Goal: Task Accomplishment & Management: Manage account settings

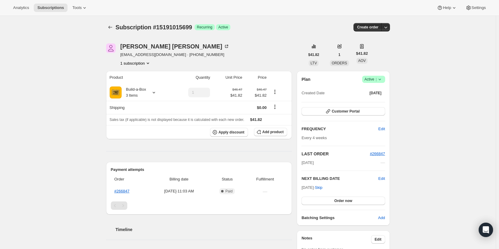
click at [383, 77] on icon at bounding box center [380, 79] width 6 height 6
click at [380, 104] on span "Cancel subscription" at bounding box center [376, 101] width 34 height 6
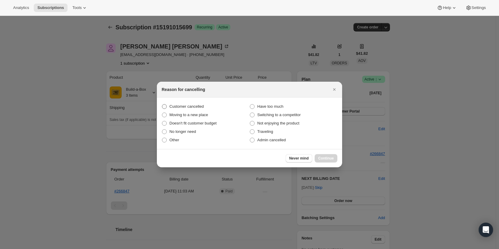
click at [181, 106] on span "Customer cancelled" at bounding box center [187, 106] width 34 height 4
click at [162, 104] on input "Customer cancelled" at bounding box center [162, 104] width 0 height 0
radio input "true"
click at [327, 156] on button "Continue" at bounding box center [326, 158] width 23 height 8
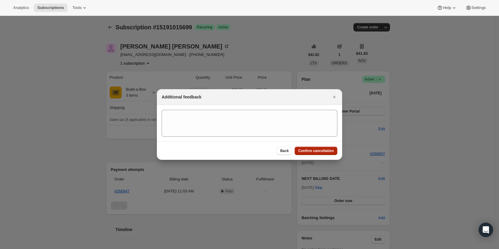
click at [330, 153] on span "Confirm cancellation" at bounding box center [316, 150] width 36 height 5
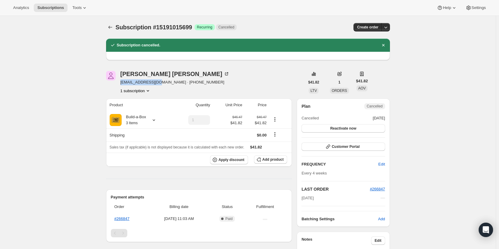
drag, startPoint x: 161, startPoint y: 85, endPoint x: 129, endPoint y: 82, distance: 32.1
click at [121, 84] on div "Kenneth Dornhecker knob5464@gmail.com · +18176159236 1 subscription" at bounding box center [205, 82] width 199 height 23
copy span "knob5464@gmail.com"
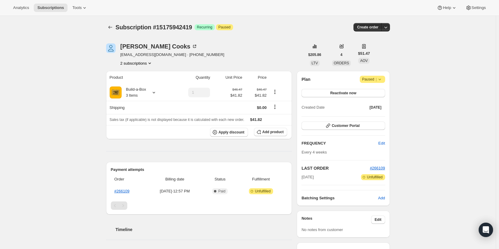
click at [142, 62] on button "2 subscriptions" at bounding box center [137, 63] width 33 height 6
click at [144, 77] on button "13875937555" at bounding box center [138, 74] width 45 height 10
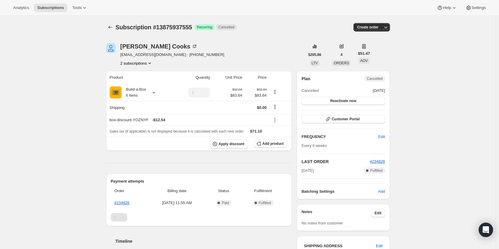
click at [142, 62] on button "2 subscriptions" at bounding box center [137, 63] width 33 height 6
click at [146, 88] on button "15175942419" at bounding box center [138, 85] width 45 height 10
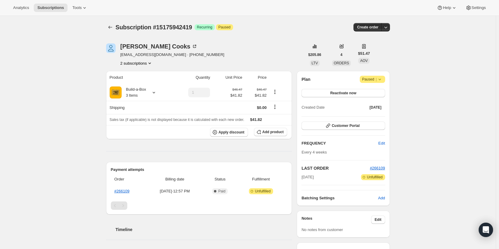
click at [379, 79] on icon at bounding box center [380, 79] width 6 height 6
click at [379, 93] on span "Cancel subscription" at bounding box center [375, 91] width 34 height 4
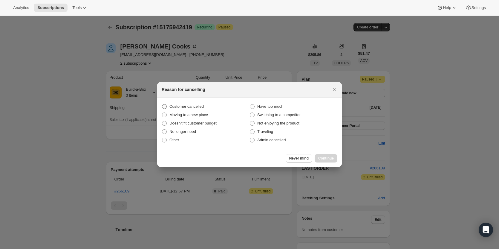
click at [176, 107] on span "Customer cancelled" at bounding box center [187, 106] width 34 height 4
click at [162, 104] on input "Customer cancelled" at bounding box center [162, 104] width 0 height 0
radio input "true"
click at [322, 156] on span "Continue" at bounding box center [326, 158] width 16 height 5
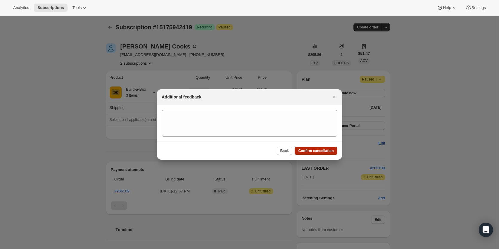
click at [313, 147] on button "Confirm cancellation" at bounding box center [316, 151] width 43 height 8
